Goal: Information Seeking & Learning: Learn about a topic

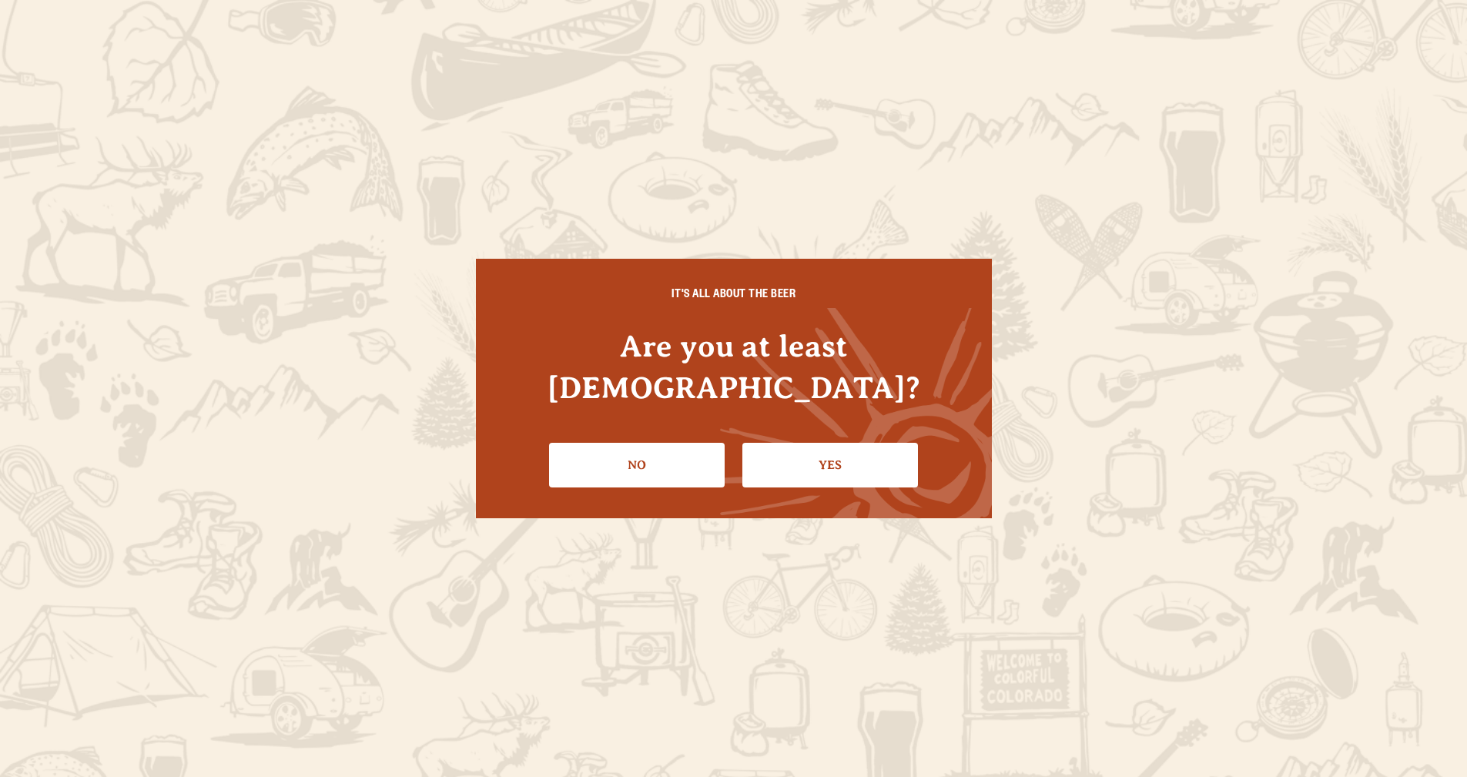
drag, startPoint x: 860, startPoint y: 473, endPoint x: 848, endPoint y: 442, distance: 33.2
click at [860, 472] on div "IT'S ALL ABOUT THE BEER Are you at least [DEMOGRAPHIC_DATA]? No Yes" at bounding box center [734, 388] width 516 height 259
click at [841, 443] on link "Yes" at bounding box center [830, 465] width 176 height 45
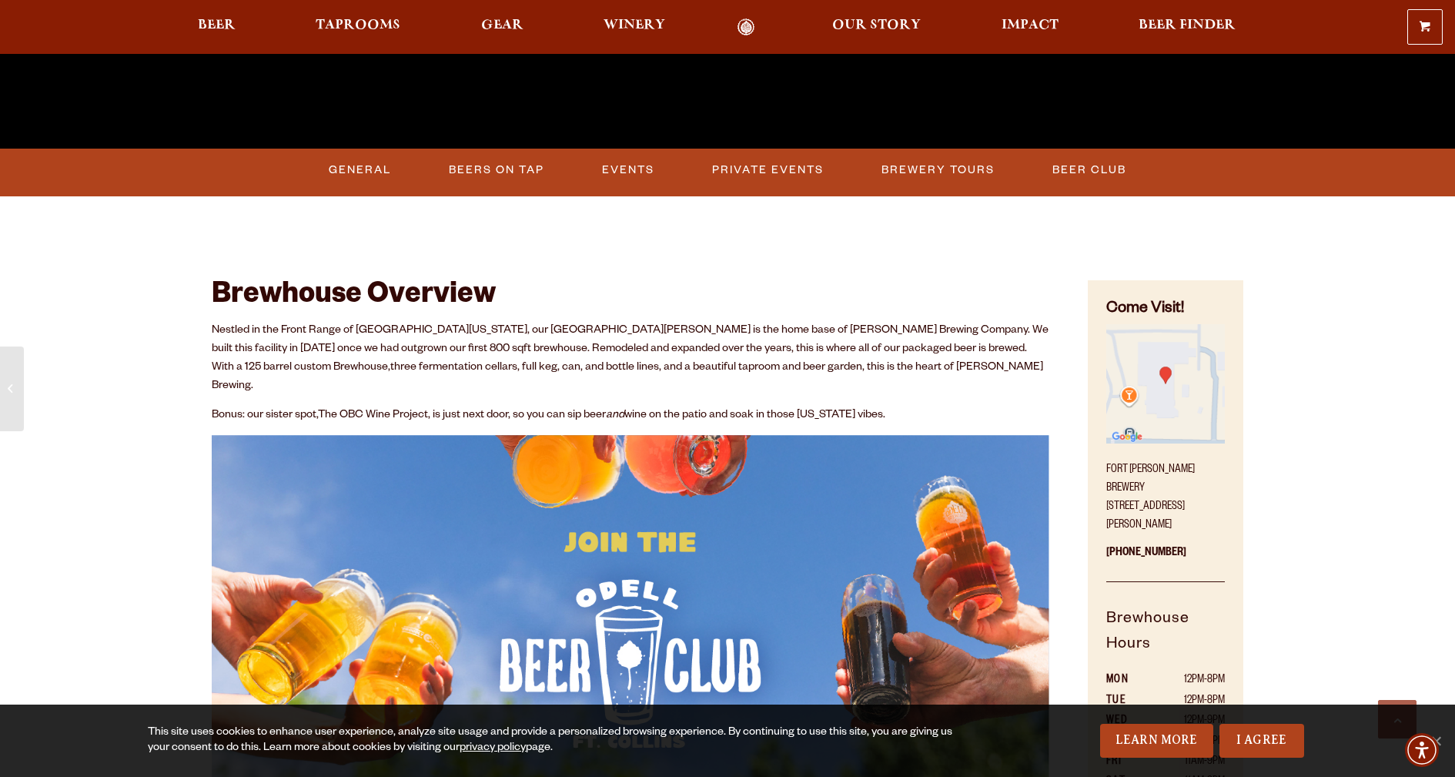
scroll to position [693, 0]
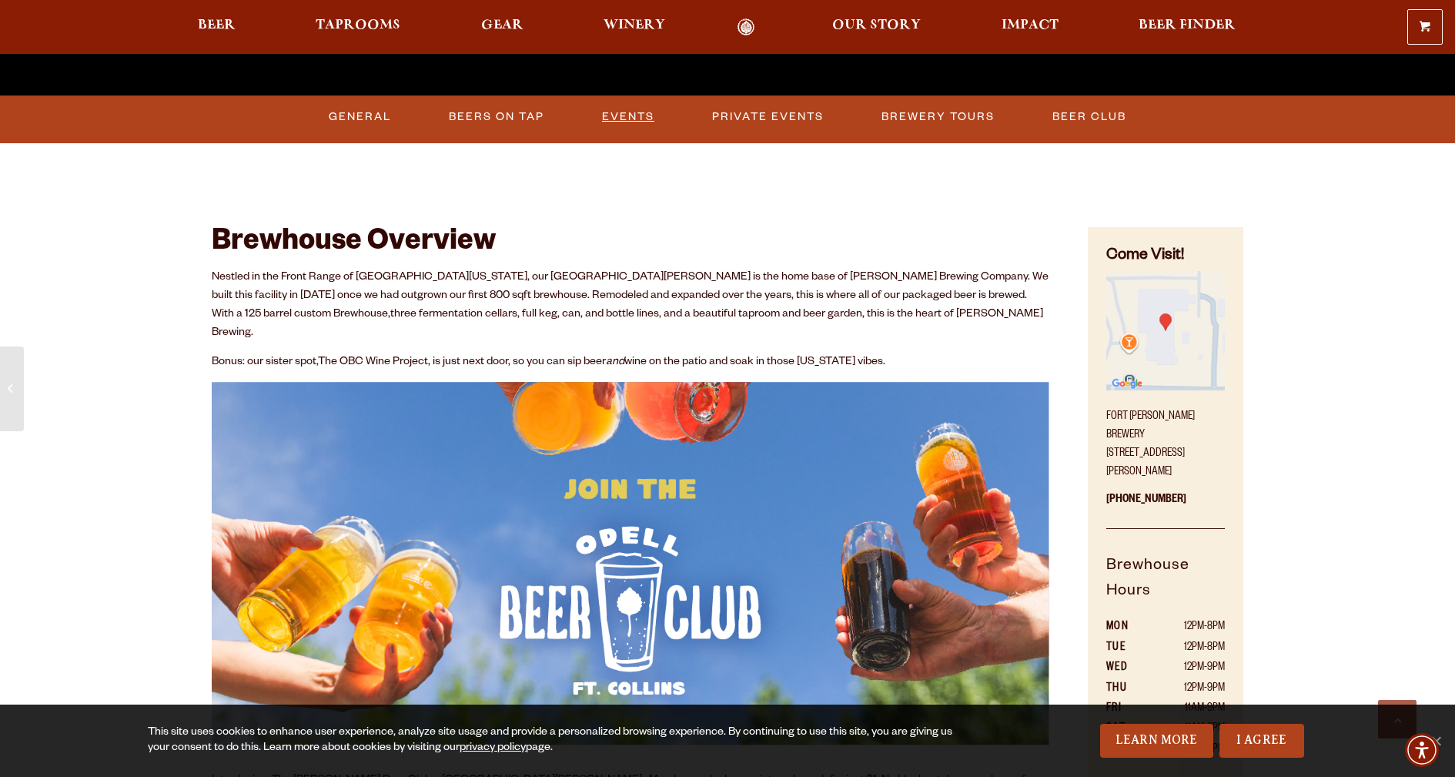
click at [644, 129] on link "Events" at bounding box center [628, 116] width 65 height 35
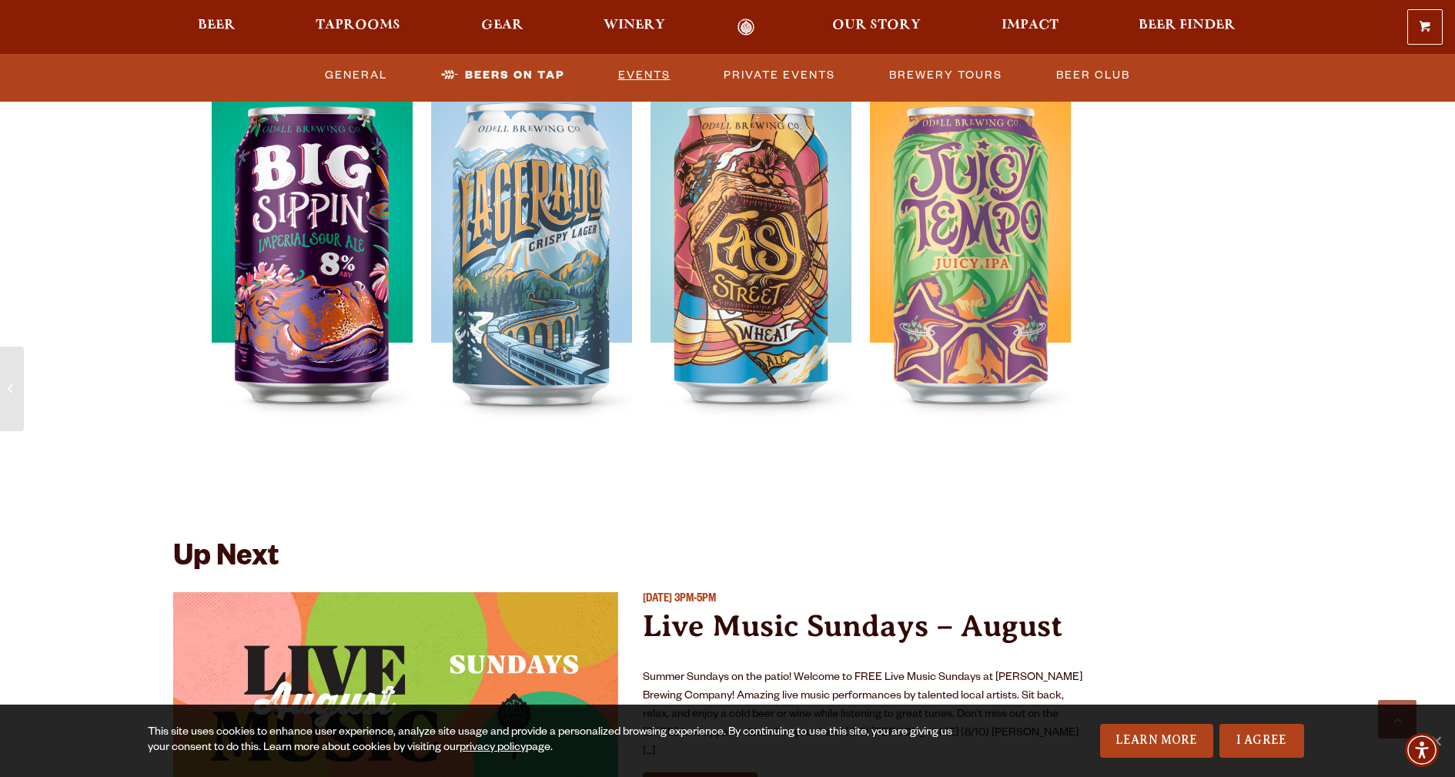
scroll to position [5603, 0]
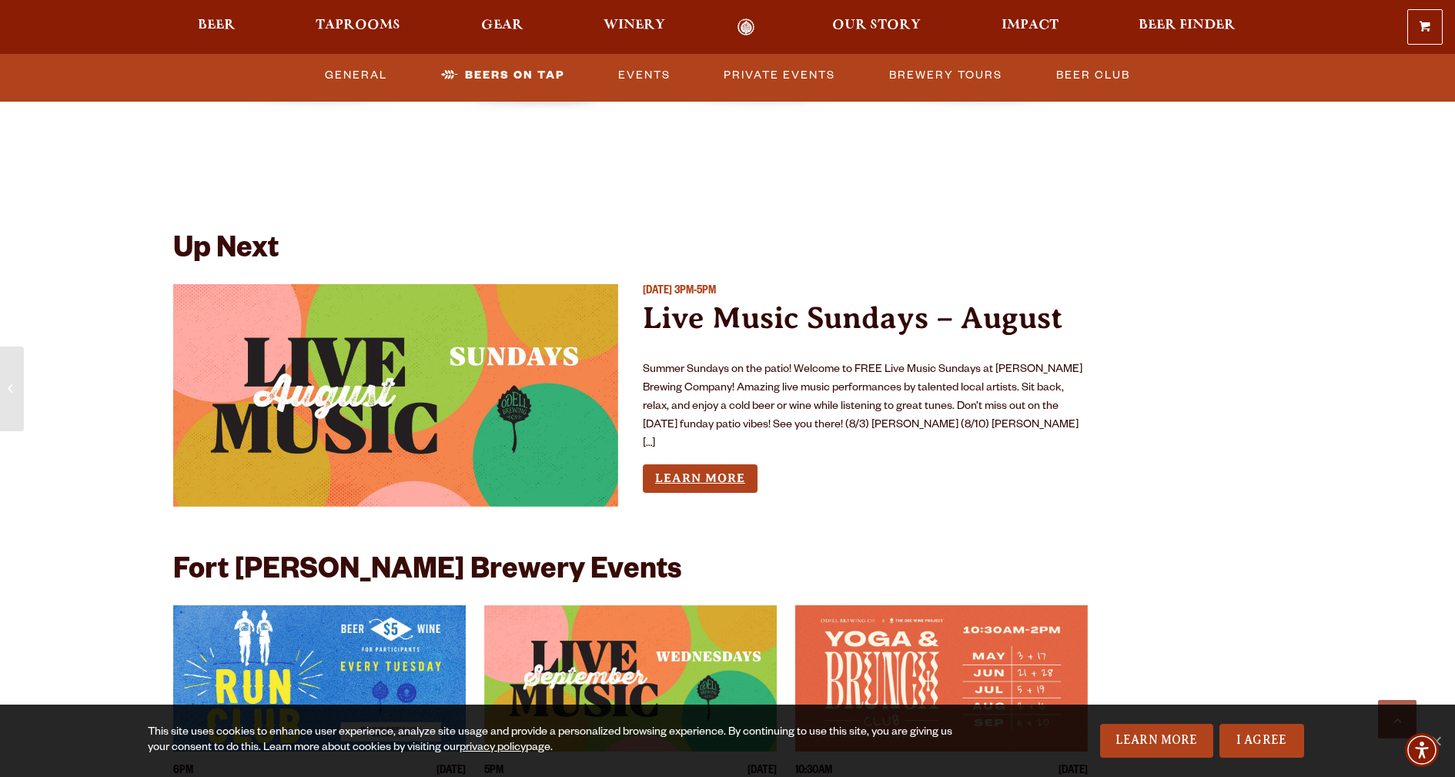
click at [699, 464] on link "Learn More" at bounding box center [700, 478] width 115 height 28
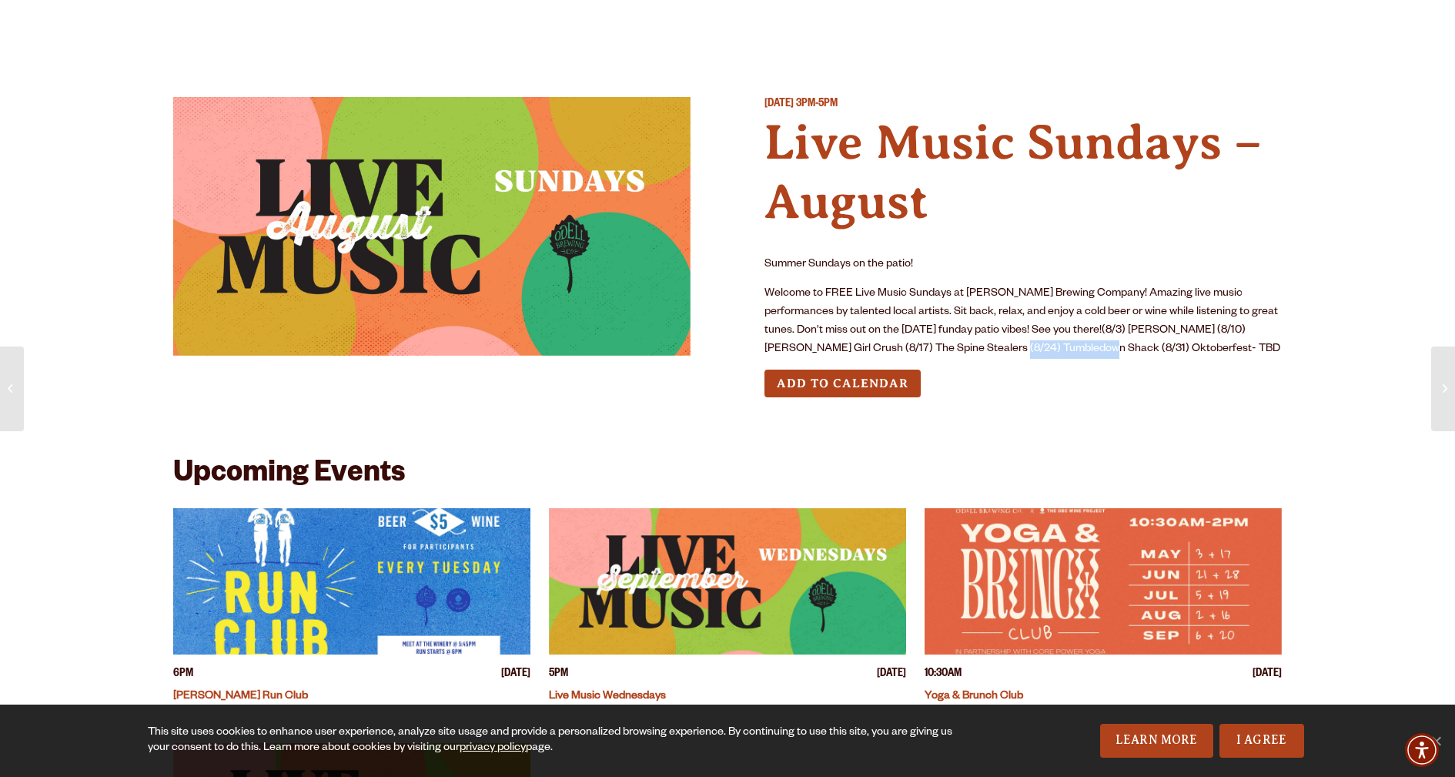
drag, startPoint x: 923, startPoint y: 346, endPoint x: 1018, endPoint y: 350, distance: 94.7
click at [1018, 350] on p "Welcome to FREE Live Music Sundays at Odell Brewing Company! Amazing live music…" at bounding box center [1022, 322] width 517 height 74
copy p "Tumbledown Shack"
click at [1077, 350] on p "Welcome to FREE Live Music Sundays at Odell Brewing Company! Amazing live music…" at bounding box center [1022, 322] width 517 height 74
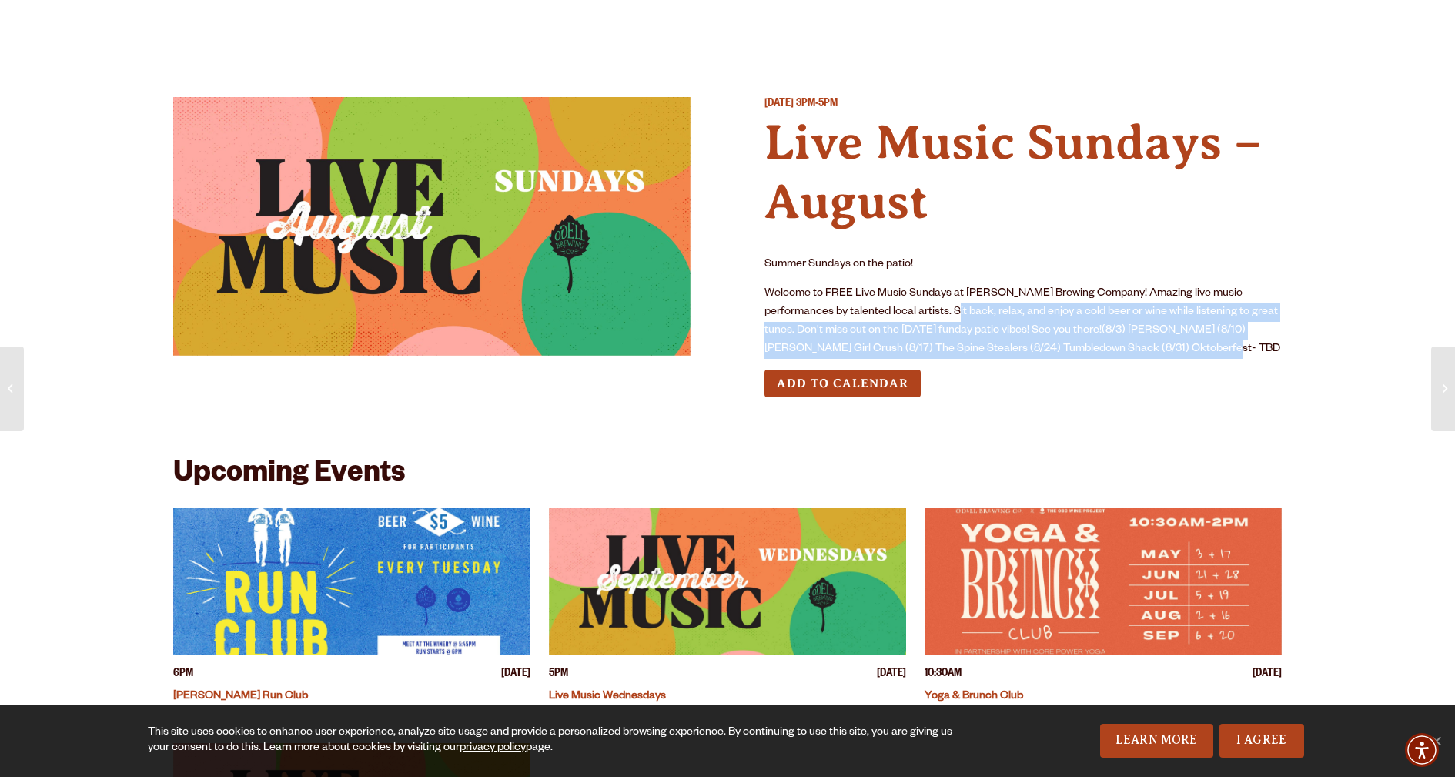
drag, startPoint x: 910, startPoint y: 312, endPoint x: 1286, endPoint y: 355, distance: 378.9
